Goal: Find specific page/section: Find specific page/section

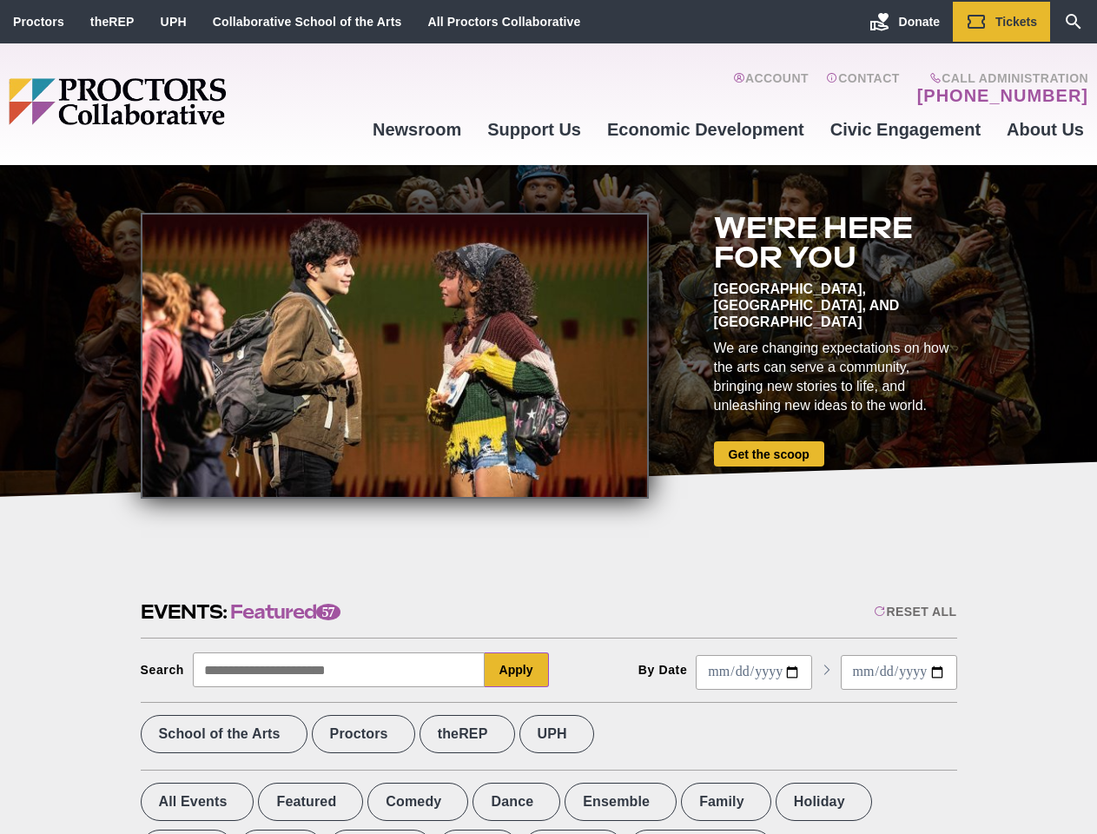
click at [548, 417] on div at bounding box center [395, 356] width 508 height 286
click at [914, 611] on div "Reset All" at bounding box center [915, 612] width 83 height 14
click at [517, 670] on button "Apply" at bounding box center [517, 669] width 64 height 35
